Goal: Task Accomplishment & Management: Complete application form

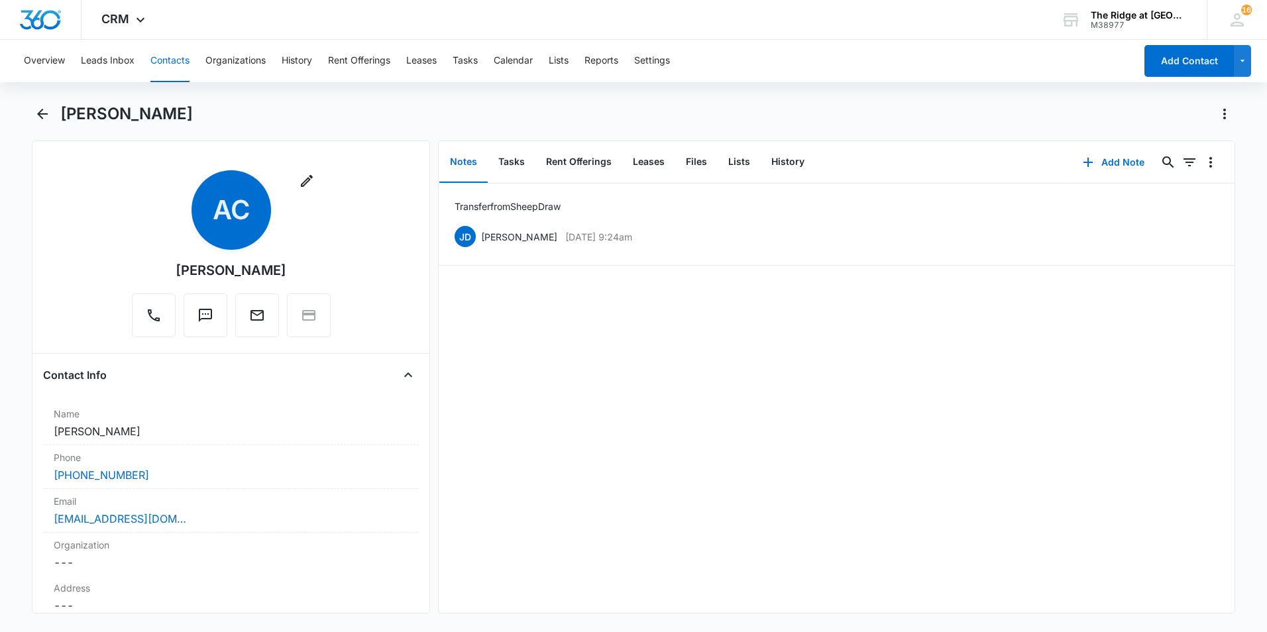
scroll to position [1392, 0]
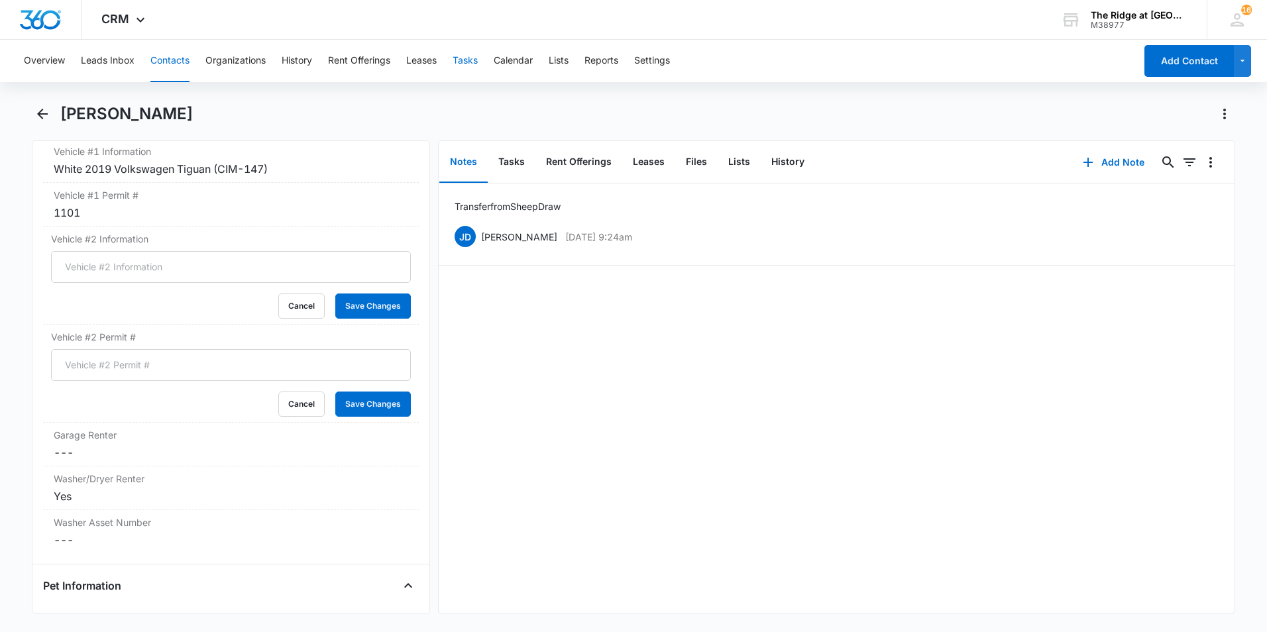
click at [467, 61] on button "Tasks" at bounding box center [465, 61] width 25 height 42
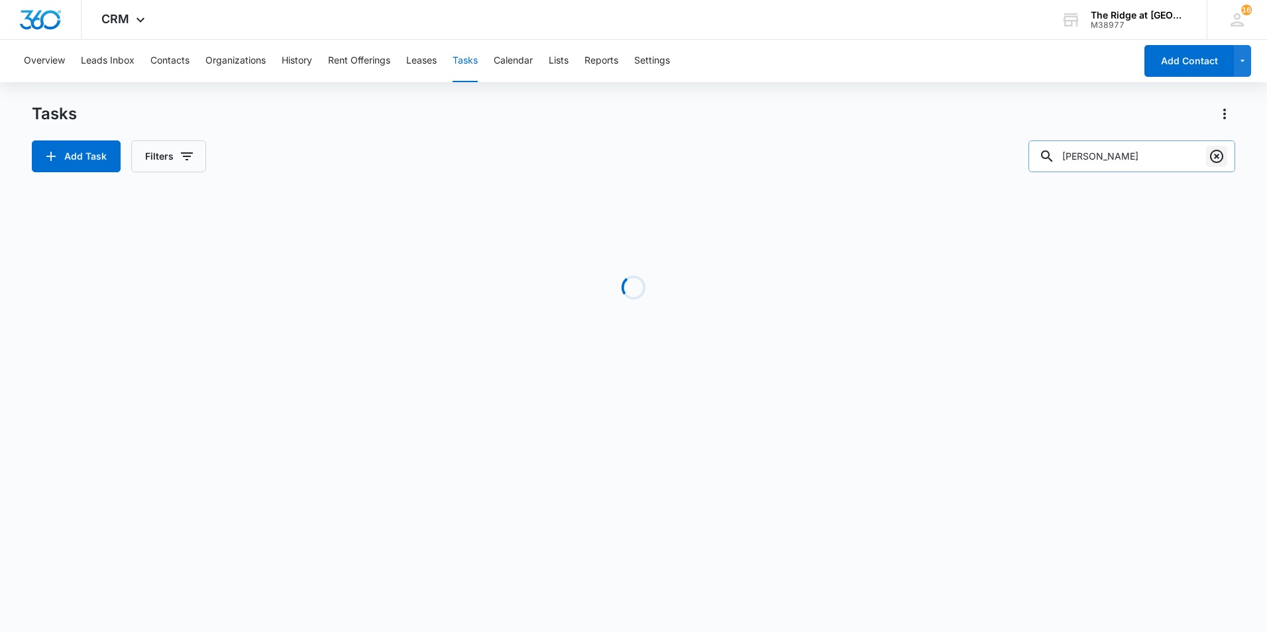
click at [1216, 160] on icon "Clear" at bounding box center [1217, 156] width 16 height 16
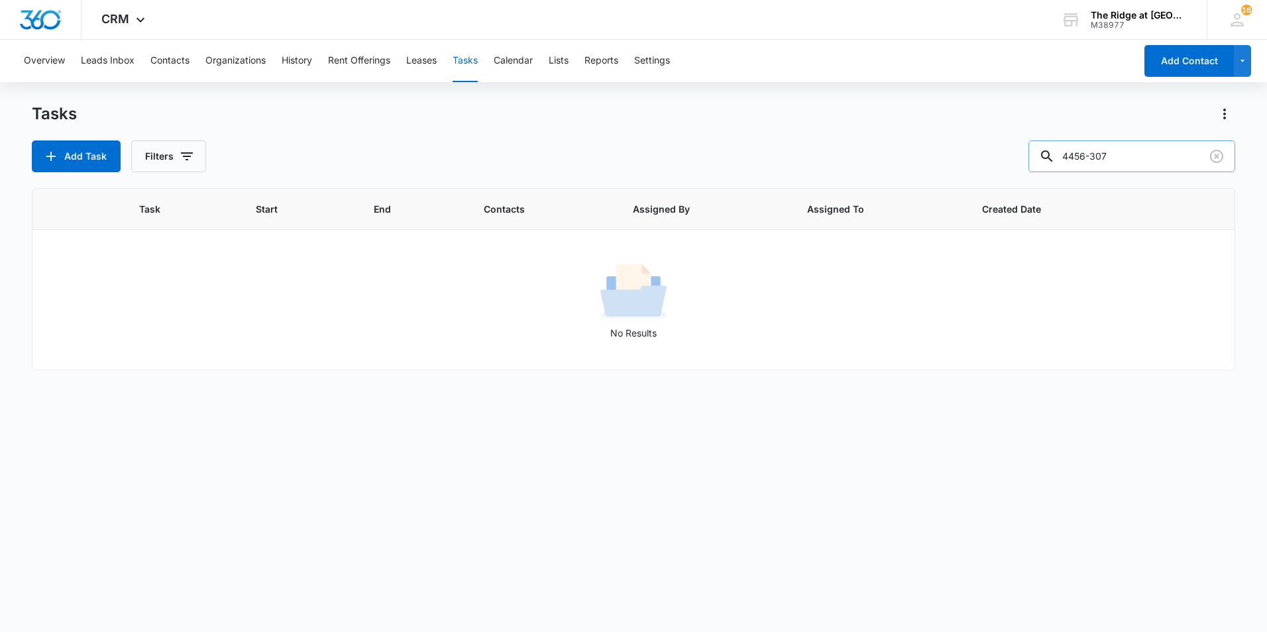
type input "4456-307"
click at [166, 127] on div "Tasks Add Task Filters 4456-307" at bounding box center [634, 137] width 1204 height 69
click at [176, 154] on button "Filters" at bounding box center [168, 157] width 75 height 32
click at [164, 315] on label "Complete" at bounding box center [223, 315] width 152 height 14
click at [148, 315] on input "Complete" at bounding box center [147, 315] width 1 height 1
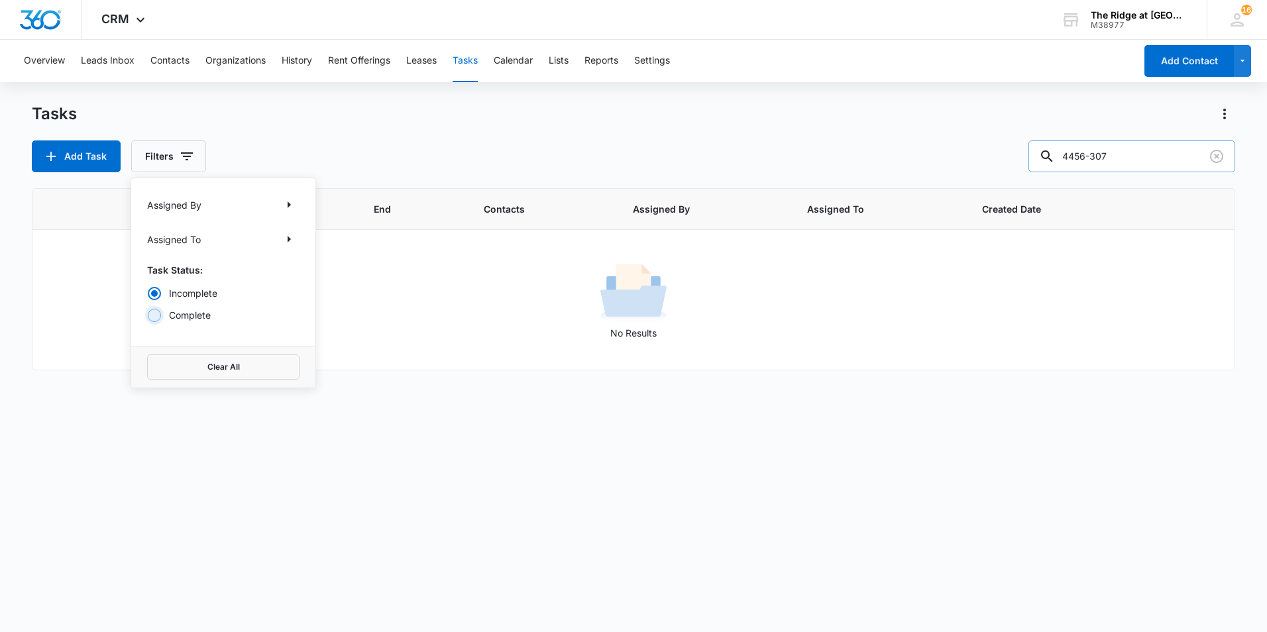
radio input "false"
radio input "true"
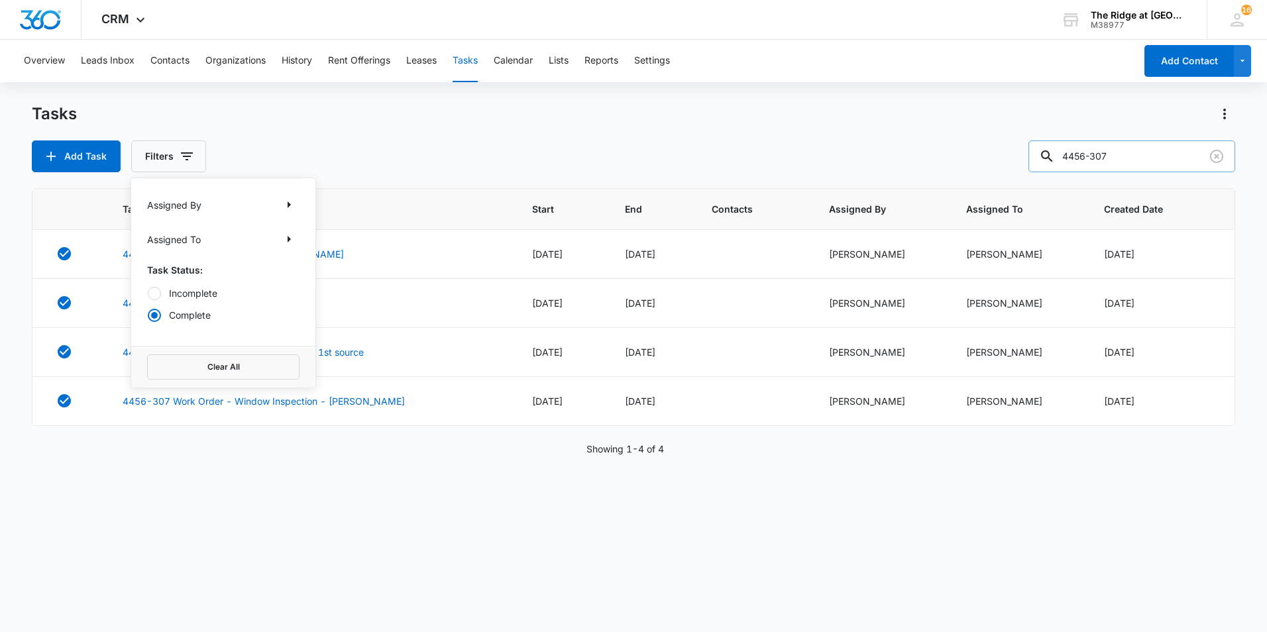
click at [429, 127] on div "Tasks Add Task Filters Assigned By Assigned To Task Status: Incomplete Complete…" at bounding box center [634, 137] width 1204 height 69
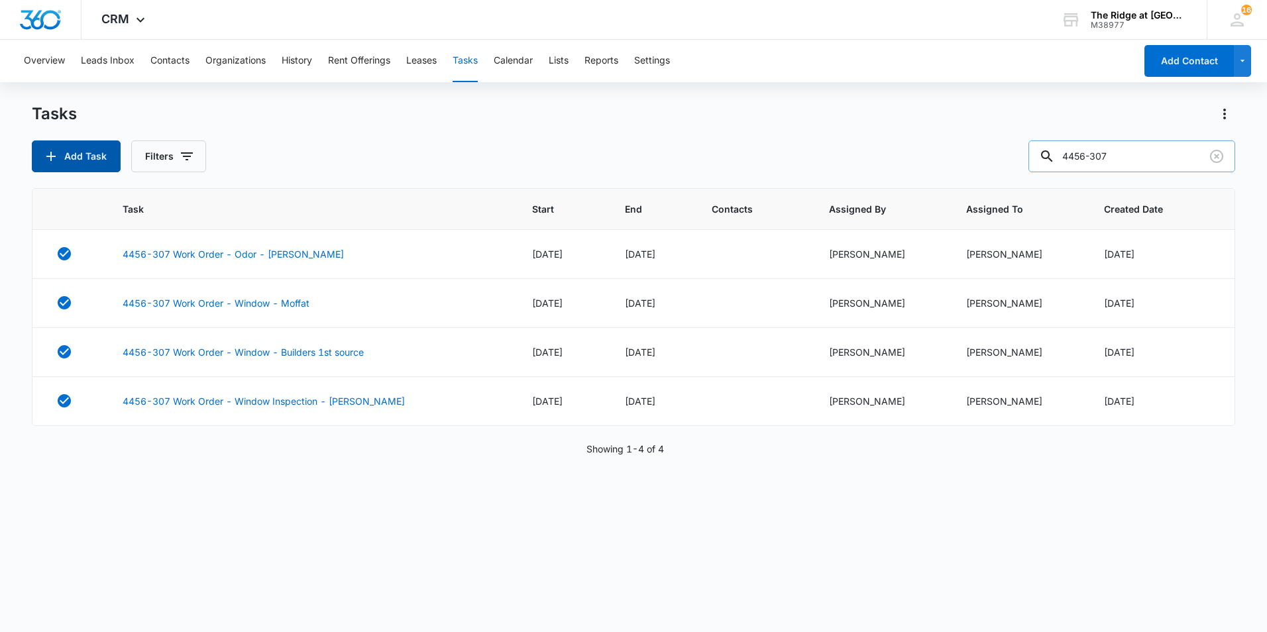
click at [95, 157] on button "Add Task" at bounding box center [76, 157] width 89 height 32
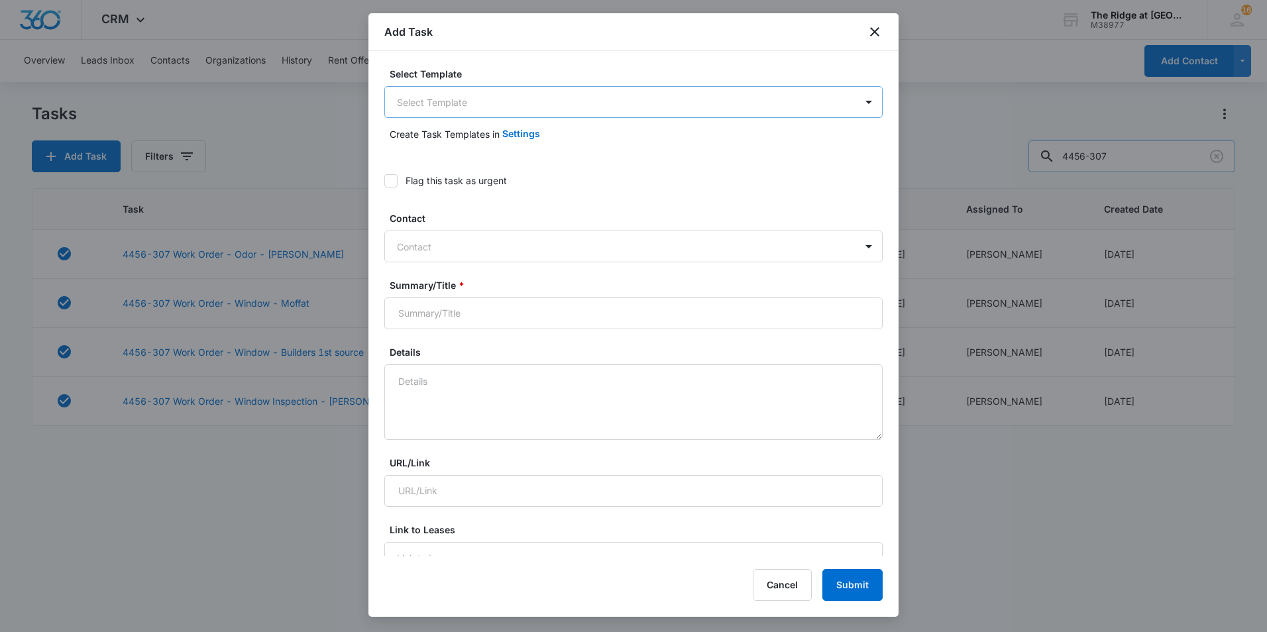
click at [472, 86] on body "CRM Apps Reputation Websites Forms CRM Email Social Content Ads Intelligence Fi…" at bounding box center [633, 316] width 1267 height 632
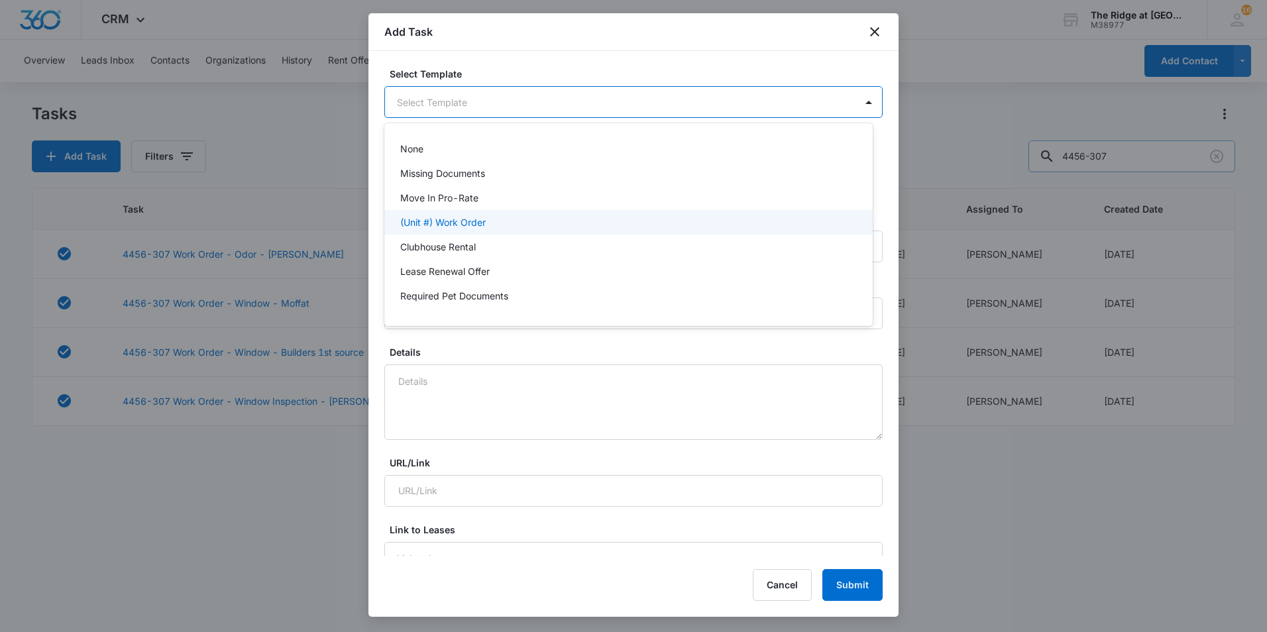
click at [459, 226] on p "(Unit #) Work Order" at bounding box center [443, 222] width 86 height 14
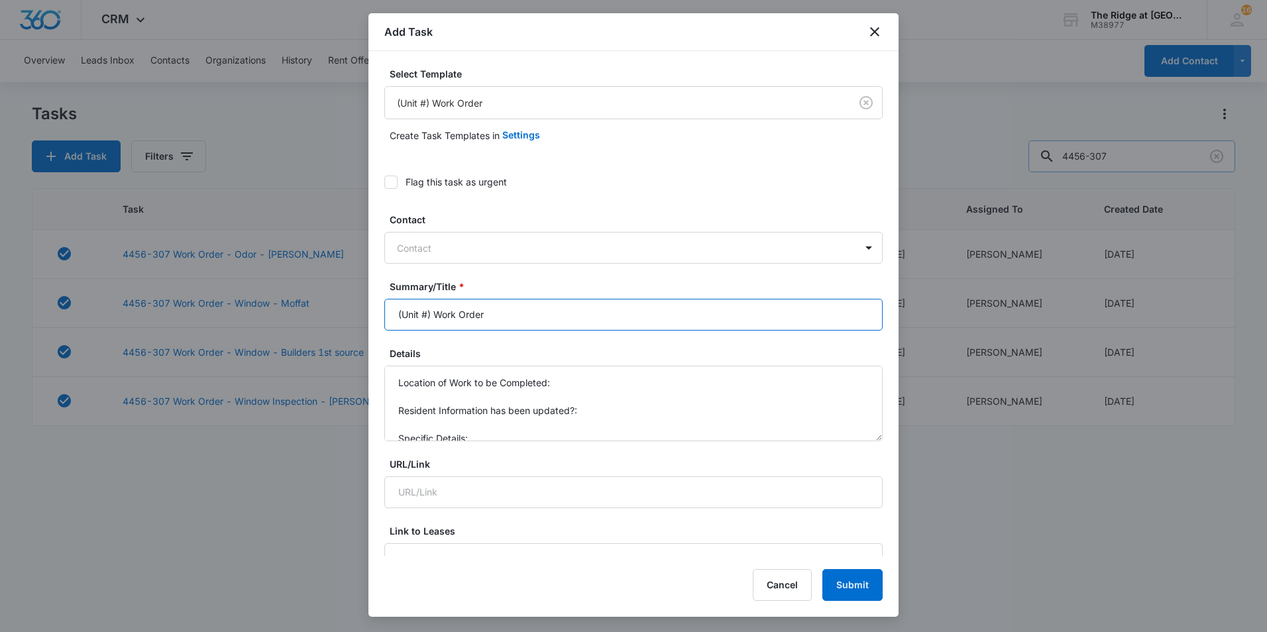
drag, startPoint x: 430, startPoint y: 315, endPoint x: 323, endPoint y: 317, distance: 106.7
click at [323, 317] on body "CRM Apps Reputation Websites Forms CRM Email Social Content Ads Intelligence Fi…" at bounding box center [633, 316] width 1267 height 632
click at [568, 308] on input "4456-307 Work Order" at bounding box center [633, 315] width 498 height 32
type input "4456-307 Work Order Right oven burner"
click at [559, 255] on div at bounding box center [625, 248] width 457 height 17
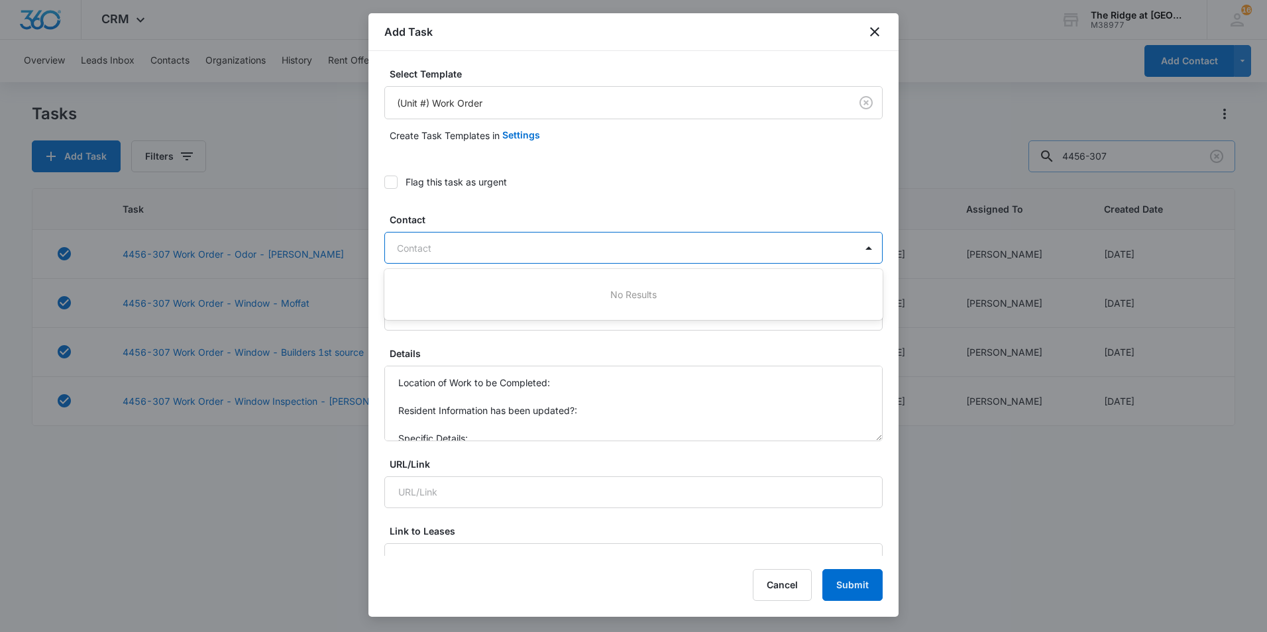
click at [687, 194] on div "Flag this task as urgent" at bounding box center [633, 182] width 498 height 30
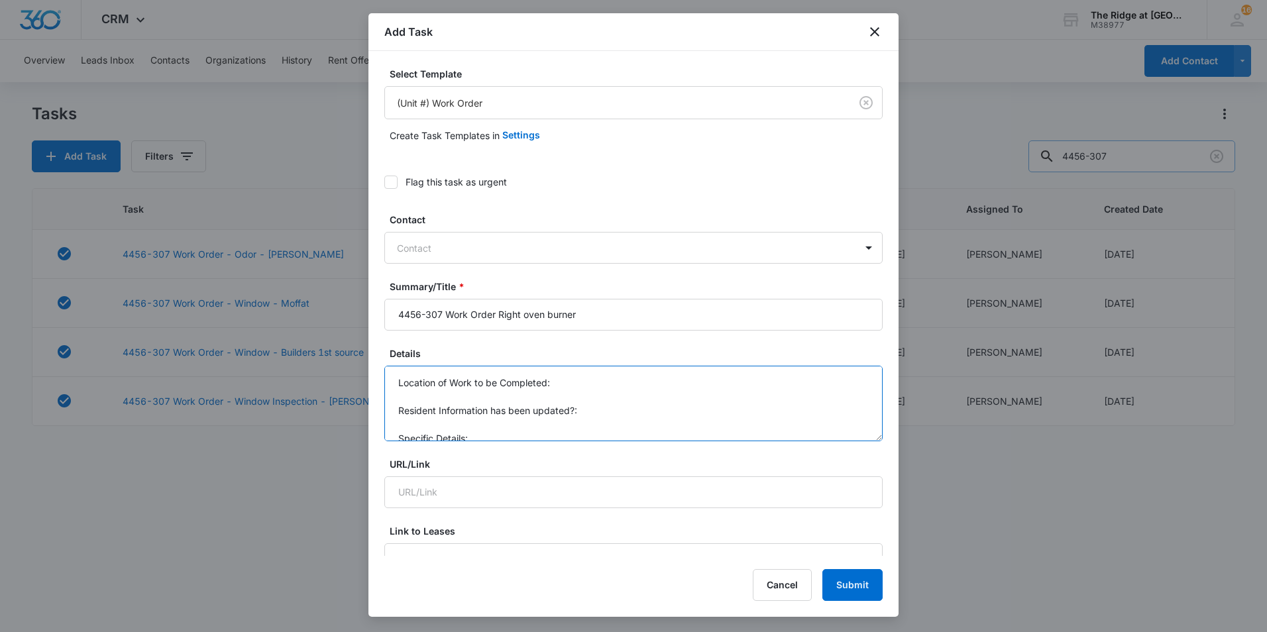
click at [588, 386] on textarea "Location of Work to be Completed: Resident Information has been updated?: Speci…" at bounding box center [633, 404] width 498 height 76
click at [578, 424] on textarea "Location of Work to be Completed: kitchen Resident Information has been updated…" at bounding box center [633, 404] width 498 height 76
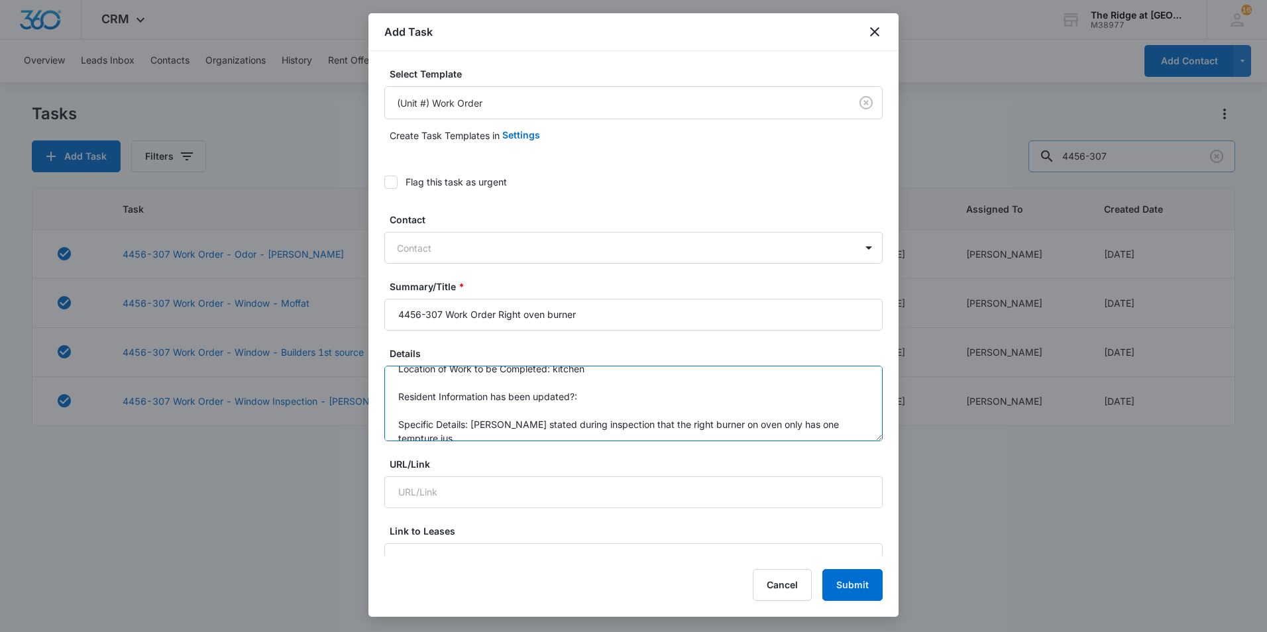
scroll to position [17, 0]
type textarea "Location of Work to be Completed: kitchen Resident Information has been updated…"
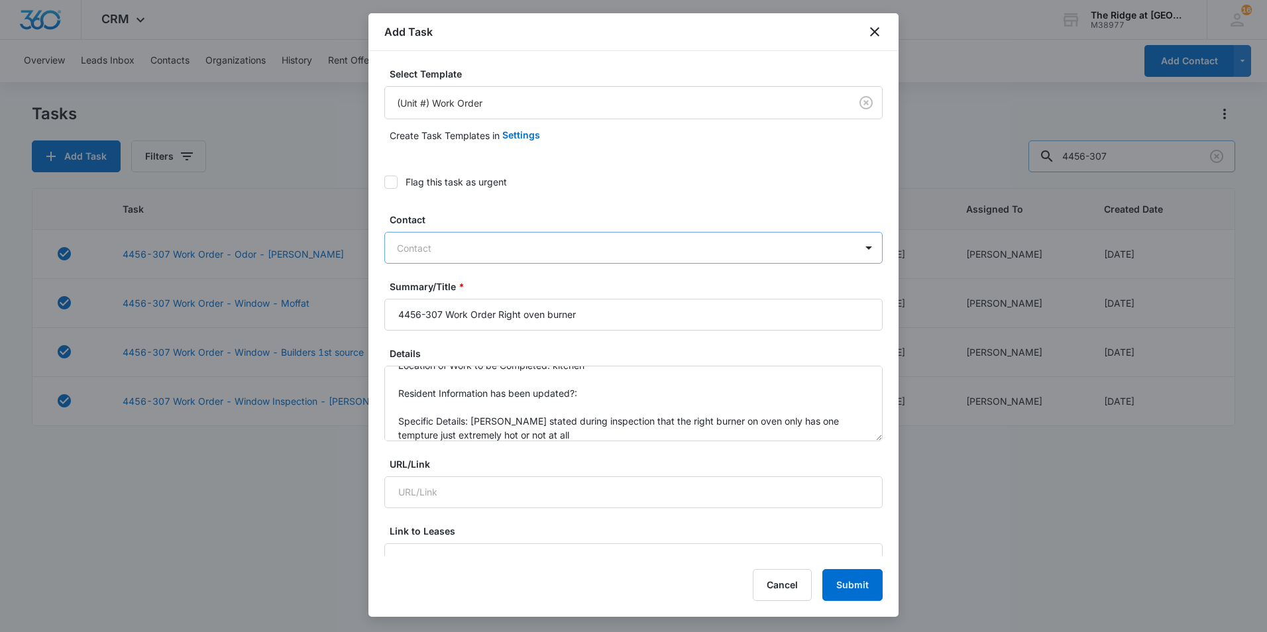
click at [435, 249] on div at bounding box center [625, 248] width 457 height 17
paste input "[PERSON_NAME] & [PERSON_NAME]"
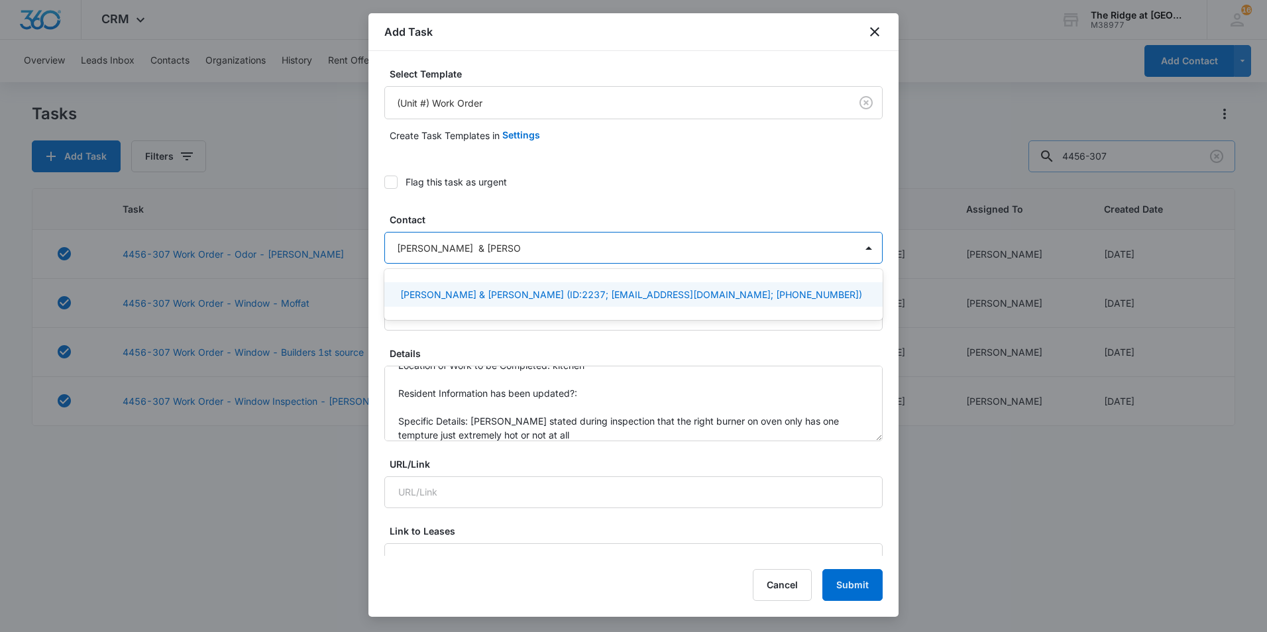
type input "[PERSON_NAME] & [PERSON_NAME]"
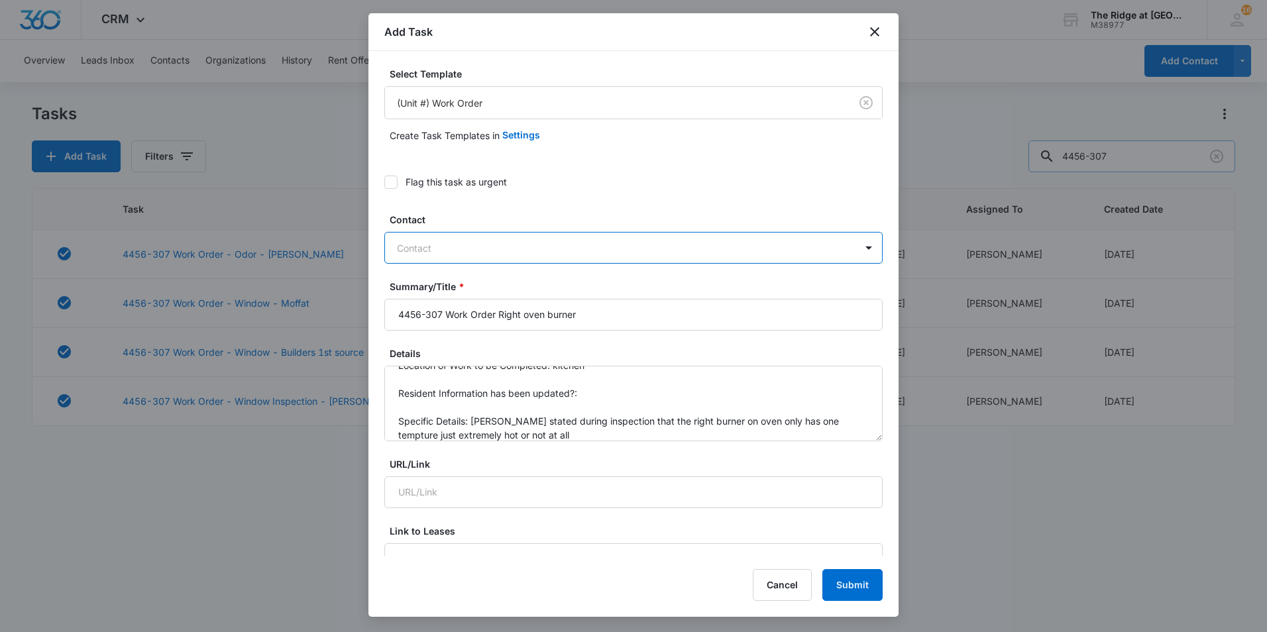
click at [583, 255] on div at bounding box center [625, 248] width 457 height 17
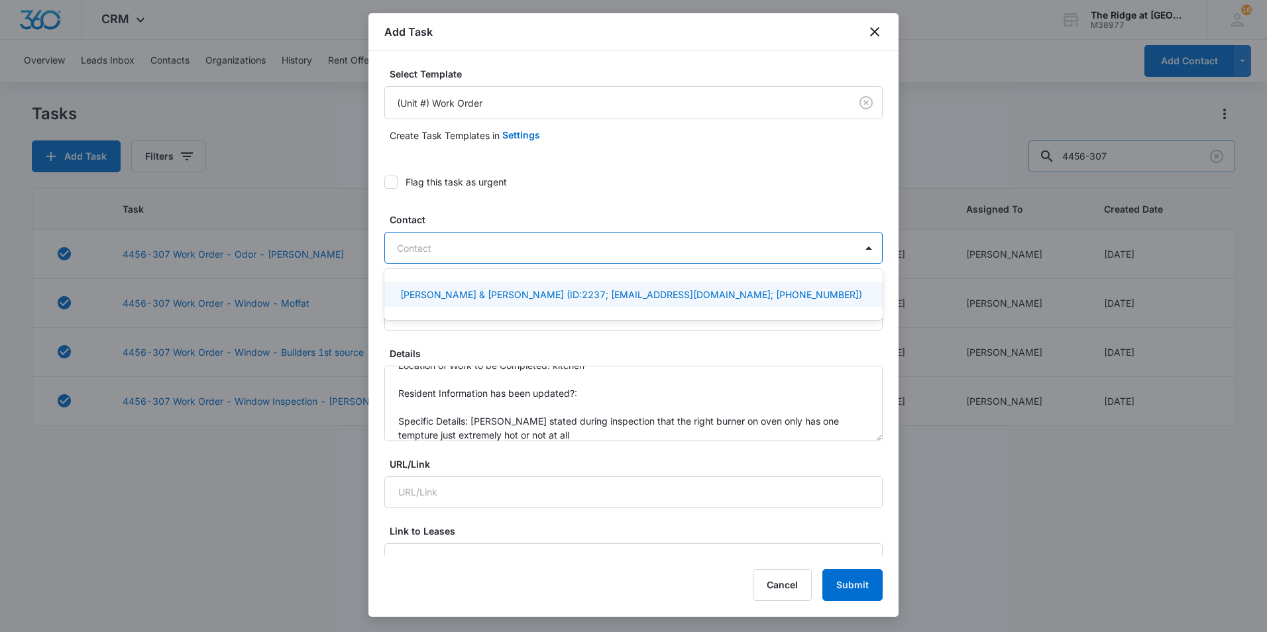
click at [558, 298] on p "[PERSON_NAME] & [PERSON_NAME] (ID:2237; [EMAIL_ADDRESS][DOMAIN_NAME]; [PHONE_NU…" at bounding box center [631, 295] width 462 height 14
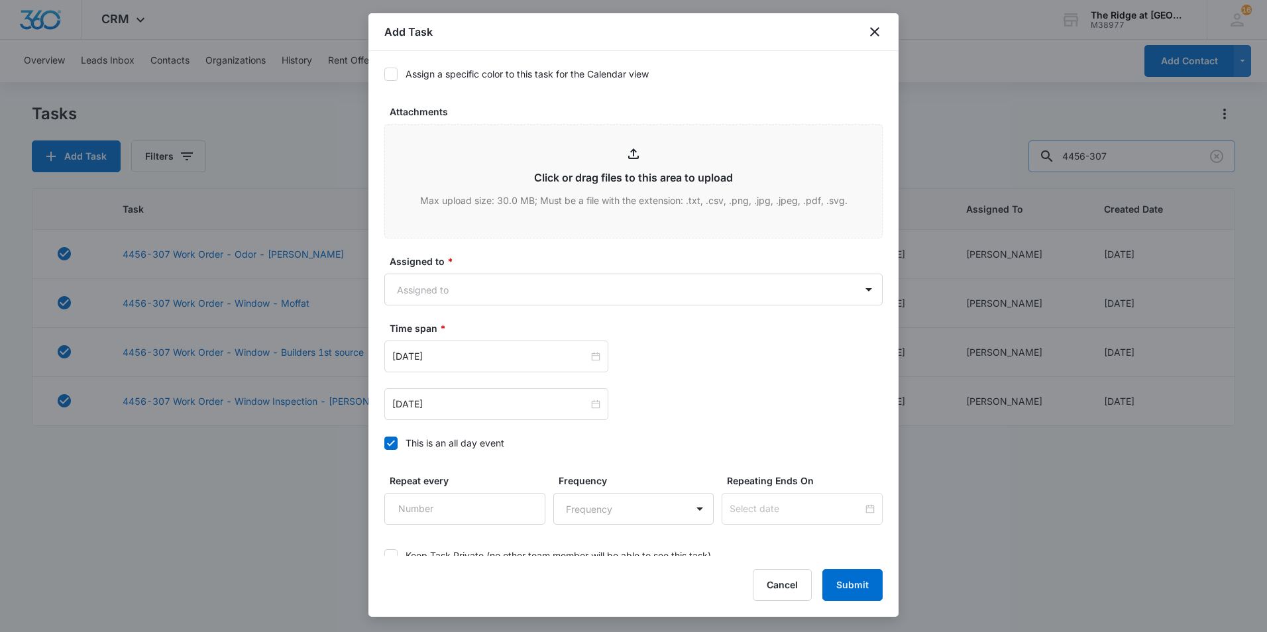
scroll to position [663, 0]
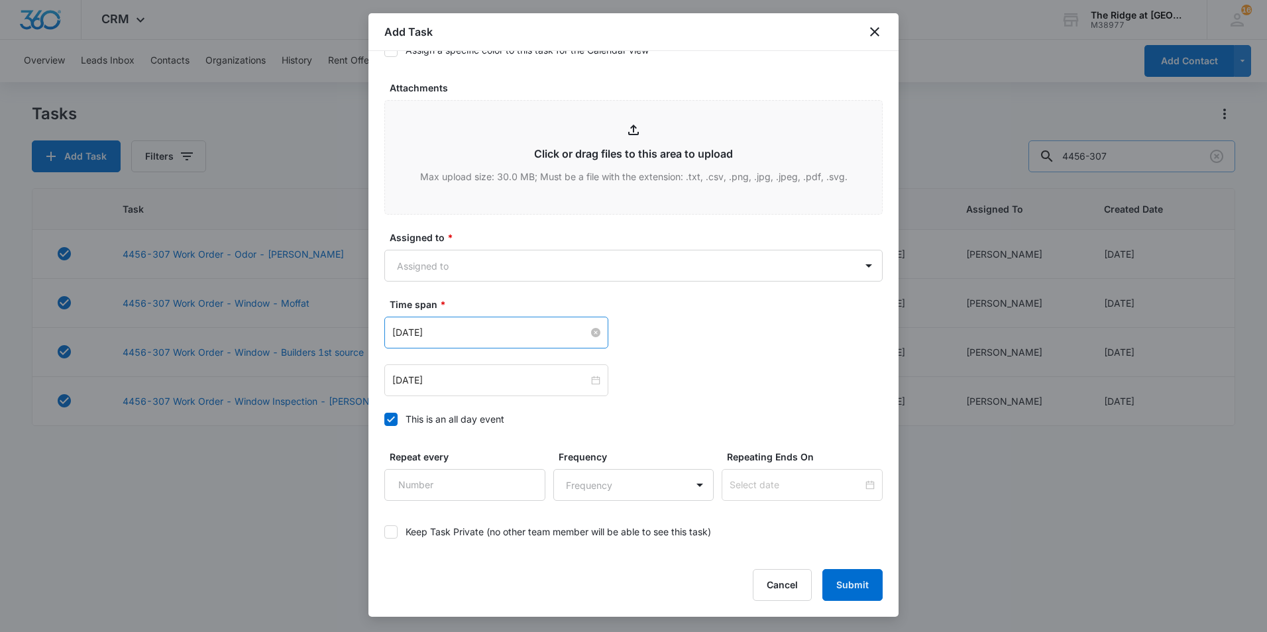
click at [471, 332] on input "[DATE]" at bounding box center [490, 332] width 196 height 15
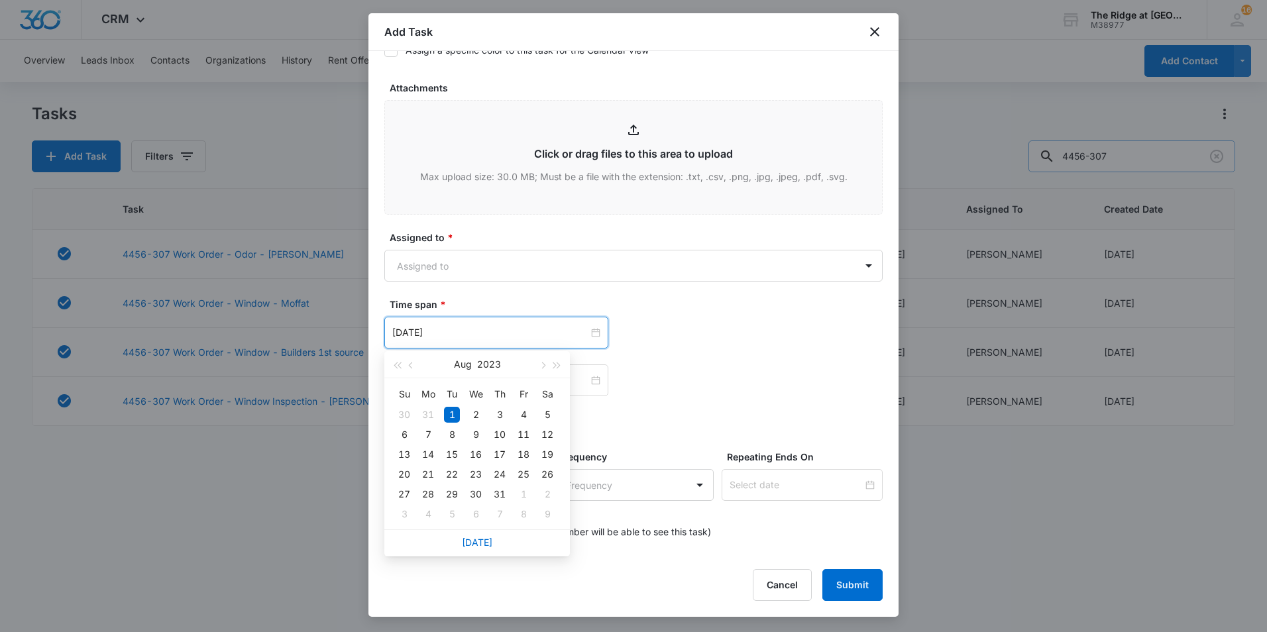
click at [474, 548] on div "[DATE]" at bounding box center [477, 543] width 186 height 27
click at [482, 544] on link "[DATE]" at bounding box center [477, 542] width 30 height 11
type input "[DATE]"
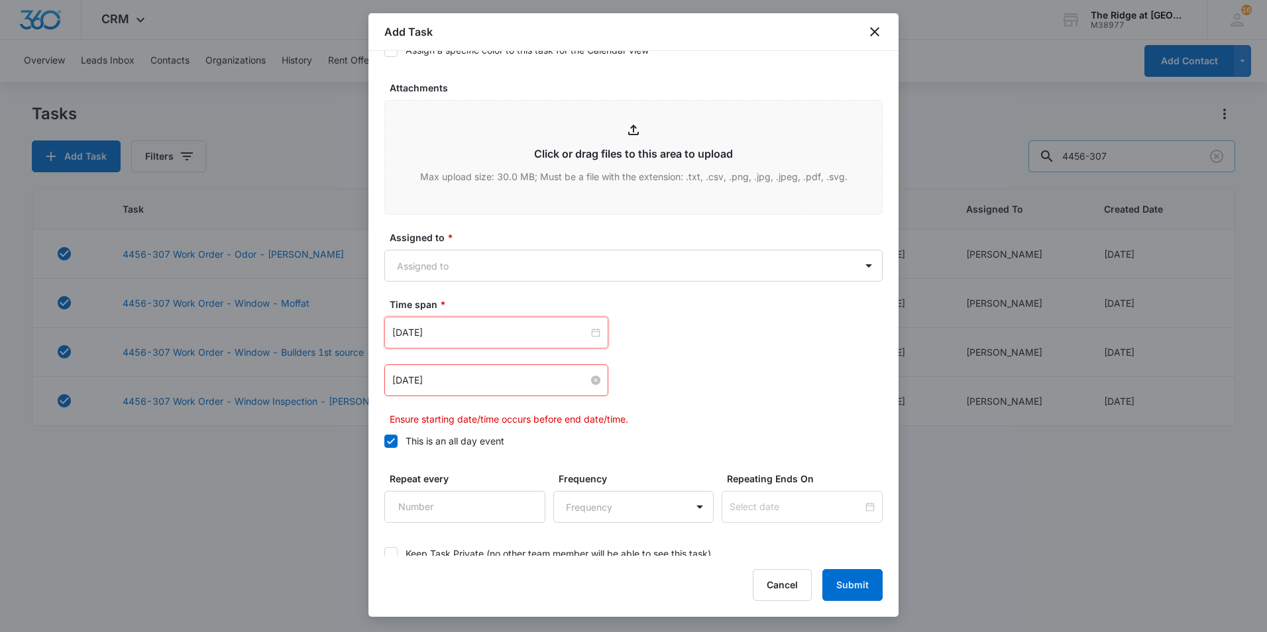
click at [479, 376] on input "[DATE]" at bounding box center [490, 380] width 196 height 15
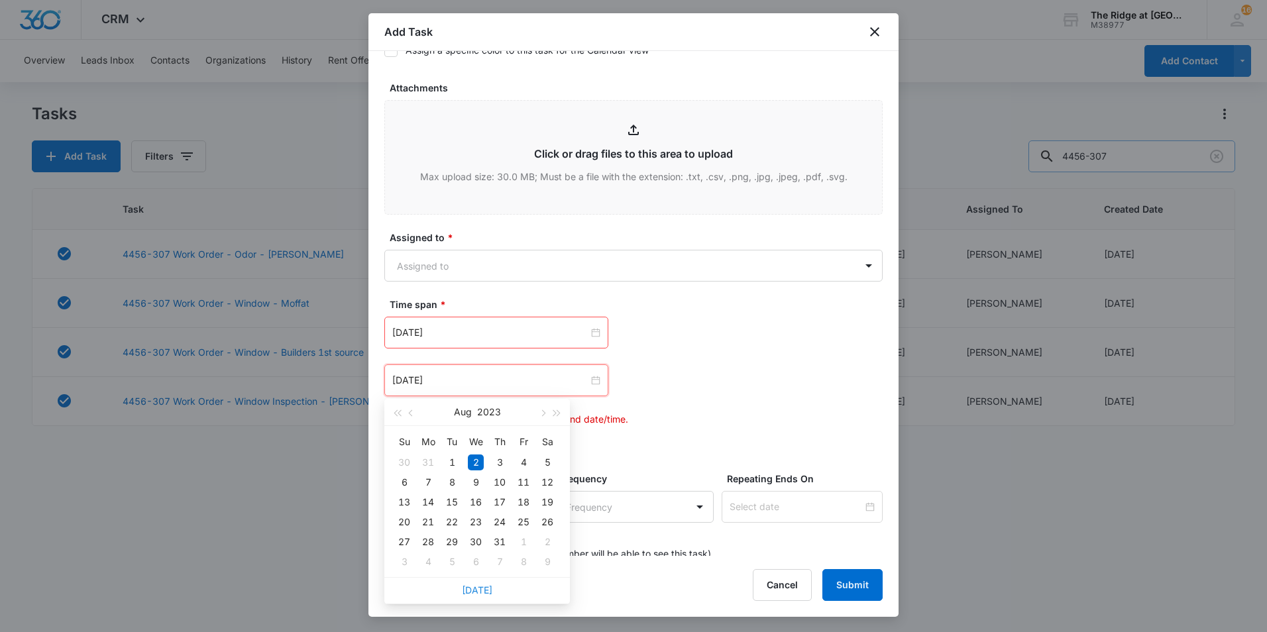
click at [479, 593] on link "[DATE]" at bounding box center [477, 590] width 30 height 11
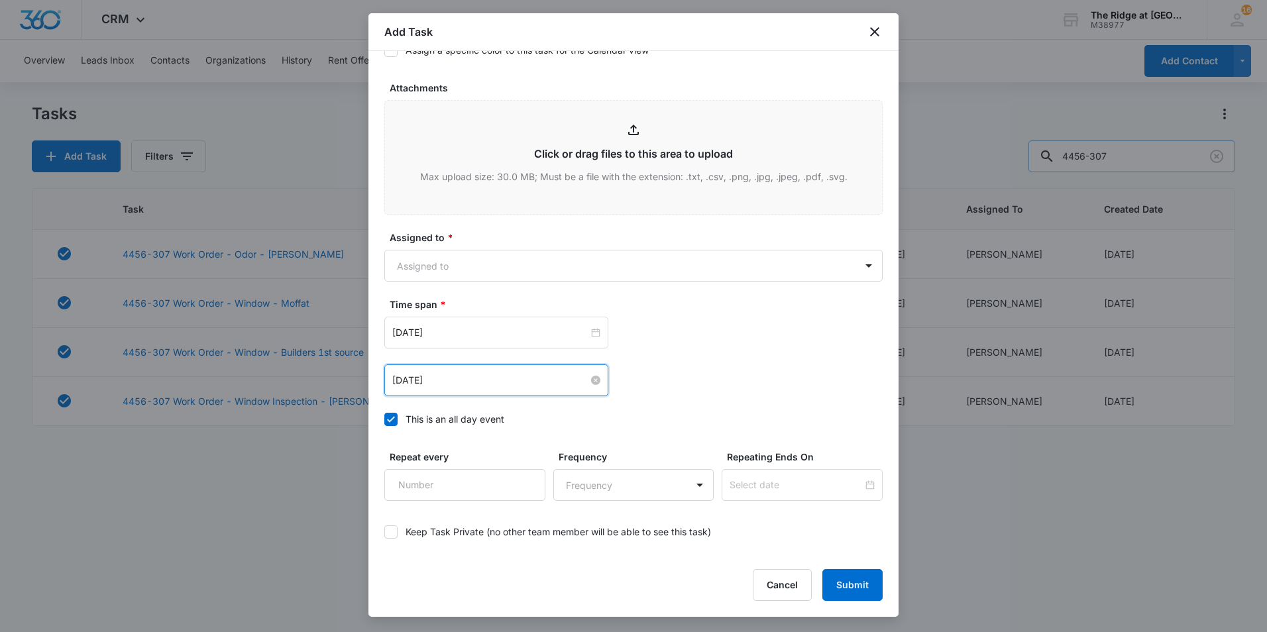
click at [479, 382] on input "[DATE]" at bounding box center [490, 380] width 196 height 15
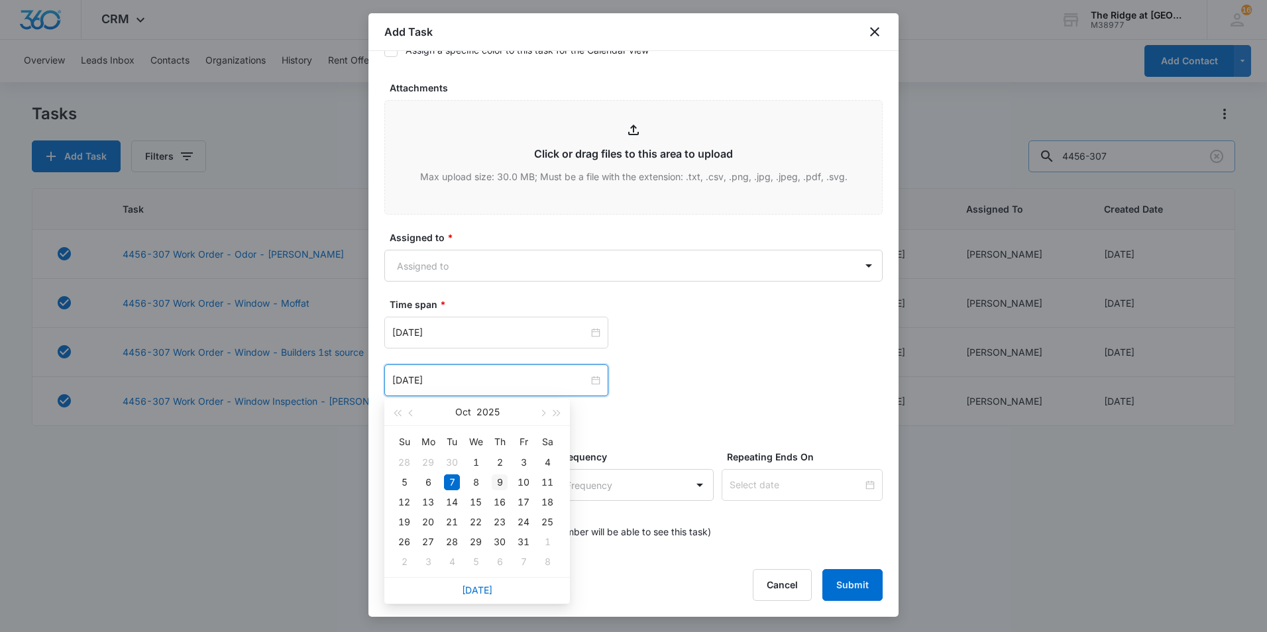
type input "[DATE]"
click at [502, 482] on div "9" at bounding box center [500, 483] width 16 height 16
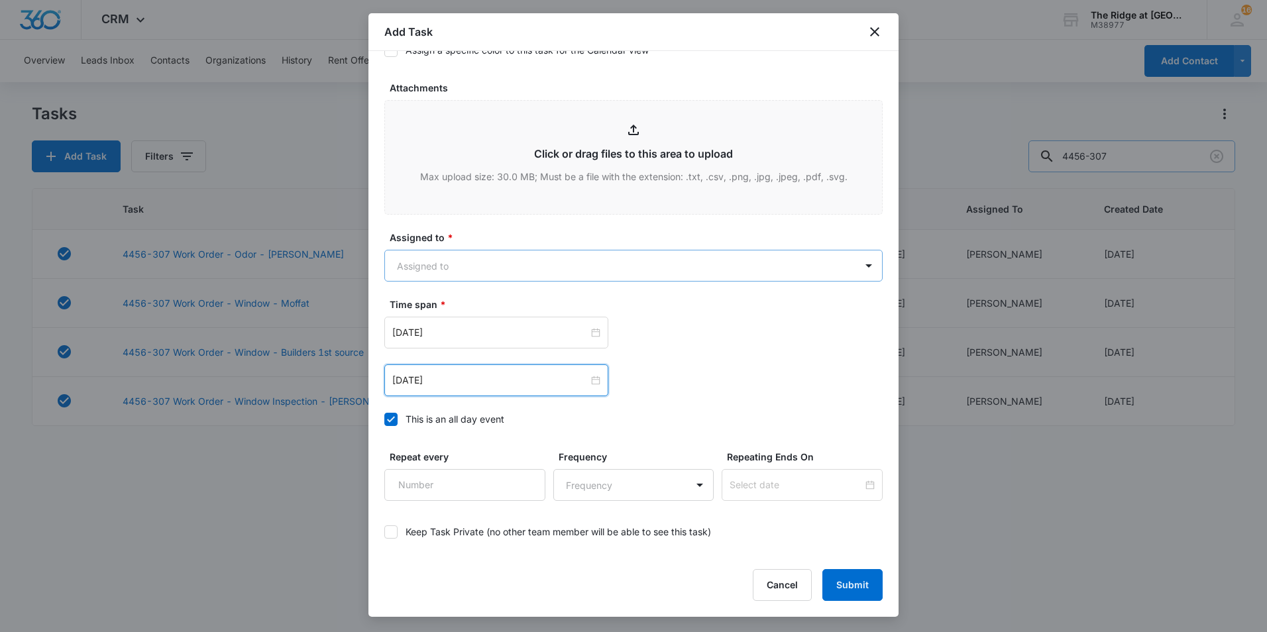
click at [494, 274] on body "CRM Apps Reputation Websites Forms CRM Email Social Content Ads Intelligence Fi…" at bounding box center [633, 316] width 1267 height 632
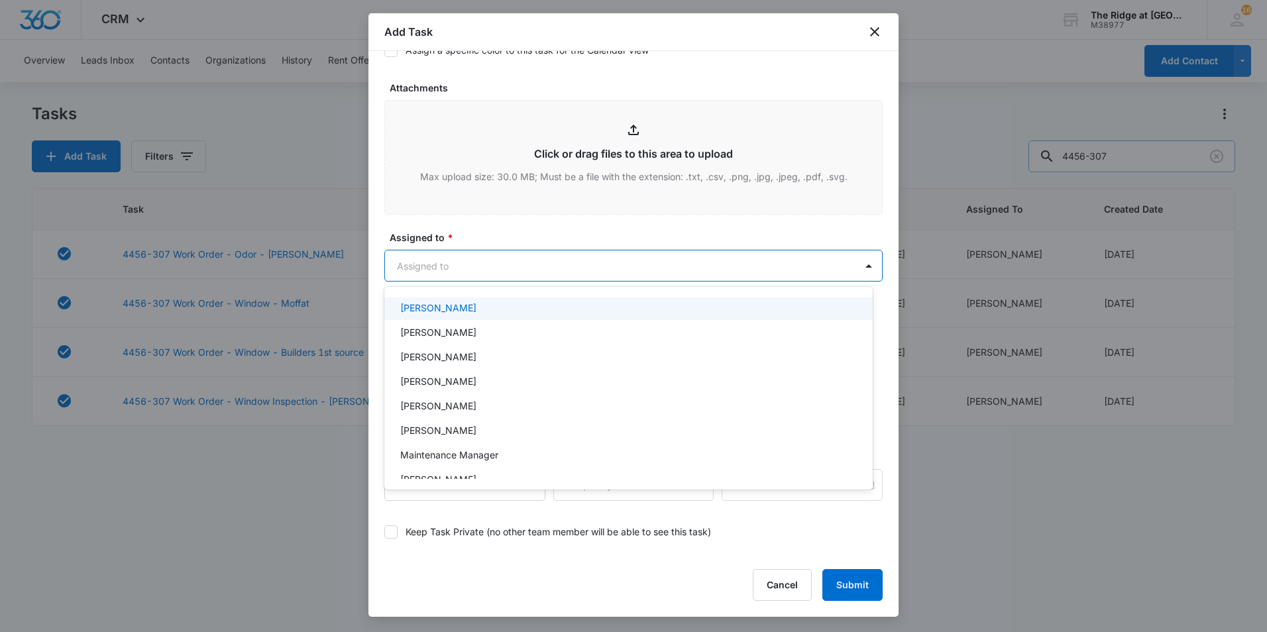
scroll to position [143, 0]
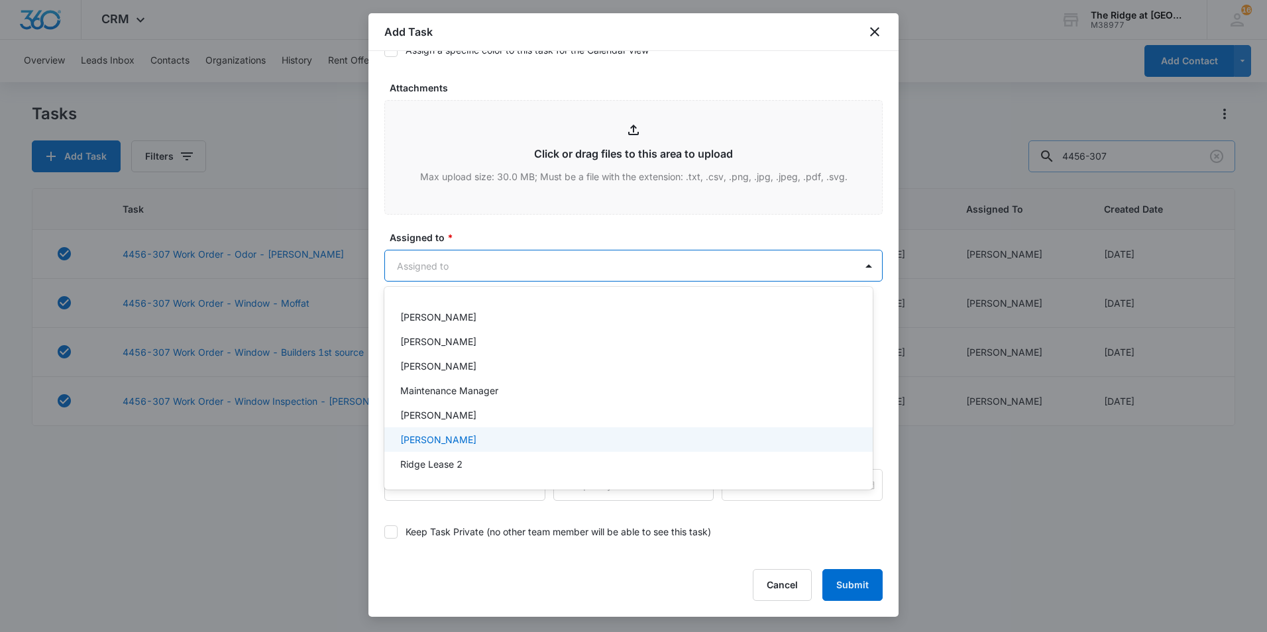
click at [473, 444] on div "[PERSON_NAME]" at bounding box center [627, 440] width 454 height 14
click at [514, 231] on div at bounding box center [633, 316] width 1267 height 632
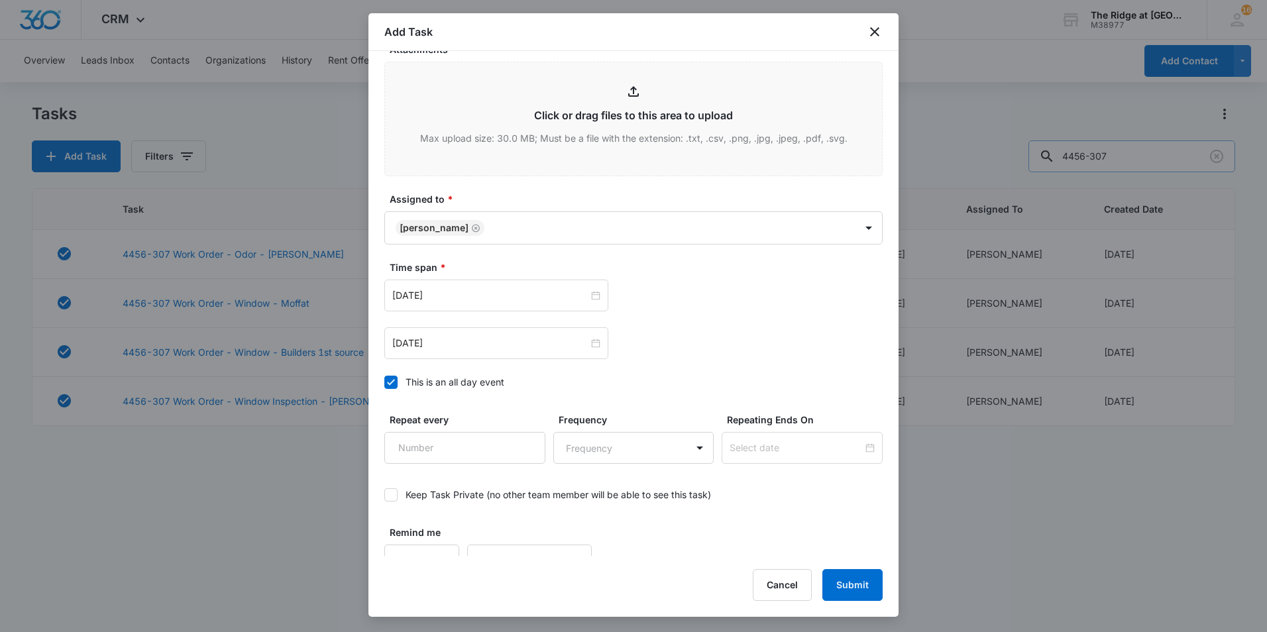
scroll to position [722, 0]
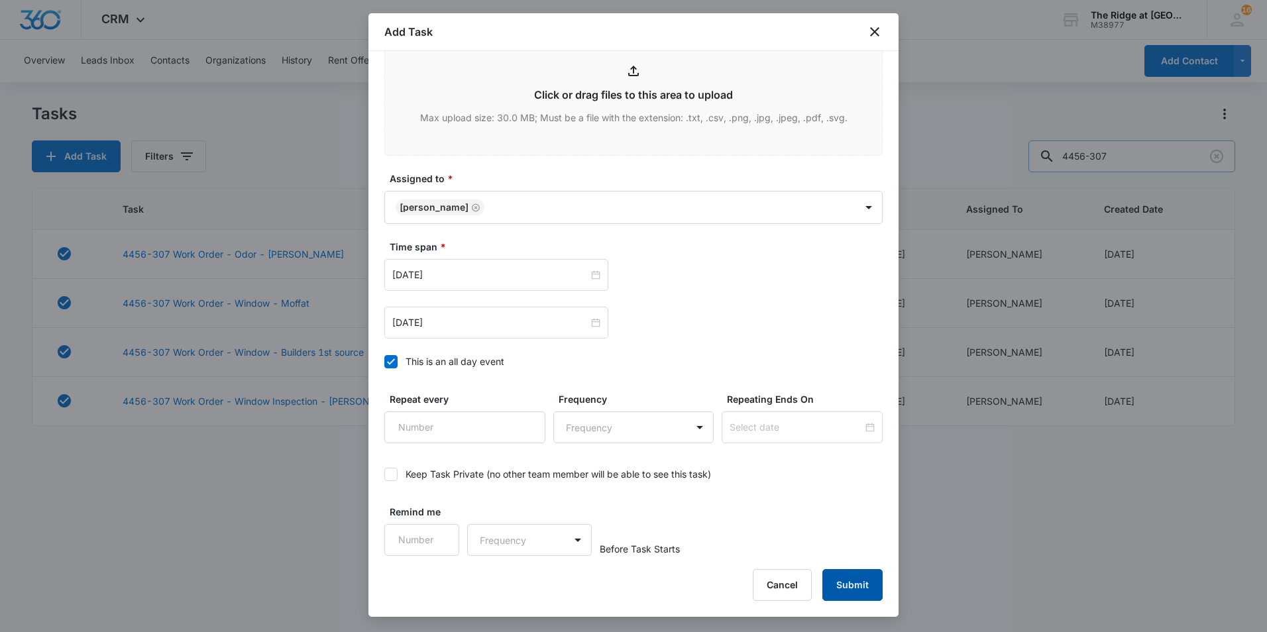
click at [871, 579] on button "Submit" at bounding box center [853, 585] width 60 height 32
